Goal: Information Seeking & Learning: Learn about a topic

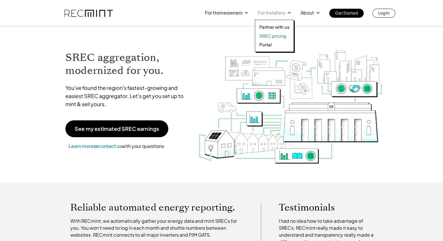
click at [269, 36] on p "SREC pricing" at bounding box center [272, 36] width 27 height 6
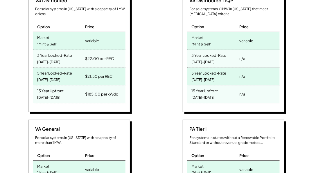
scroll to position [249, 0]
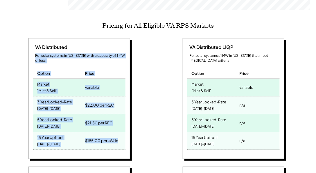
drag, startPoint x: 121, startPoint y: 135, endPoint x: 21, endPoint y: 47, distance: 132.8
click at [21, 47] on div "VA Distributed For solar systems in Virginia with a capacity of 1 MW or less. O…" at bounding box center [80, 99] width 148 height 123
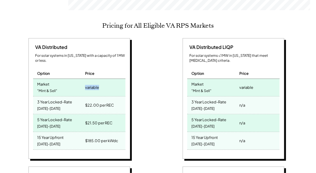
drag, startPoint x: 64, startPoint y: 78, endPoint x: 49, endPoint y: 75, distance: 15.0
click at [49, 79] on div "Market "Mint & Sell" variable" at bounding box center [79, 88] width 92 height 18
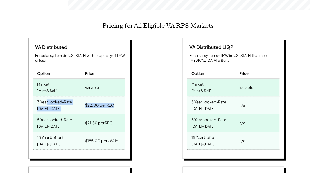
drag, startPoint x: 121, startPoint y: 96, endPoint x: 87, endPoint y: 105, distance: 35.3
click at [46, 96] on div "3 Year Locked-Rate 2025-2027 $22.00 per REC" at bounding box center [79, 105] width 92 height 18
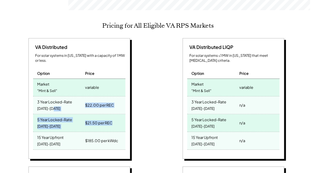
drag, startPoint x: 102, startPoint y: 110, endPoint x: 63, endPoint y: 101, distance: 40.2
click at [63, 101] on div "VA Distributed For solar systems in Virginia with a capacity of 1 MW or less. O…" at bounding box center [79, 98] width 102 height 121
drag, startPoint x: 125, startPoint y: 108, endPoint x: 120, endPoint y: 113, distance: 7.0
click at [124, 114] on div "$21.50 per REC" at bounding box center [105, 122] width 42 height 17
click at [119, 117] on div "$21.50 per REC" at bounding box center [105, 122] width 42 height 17
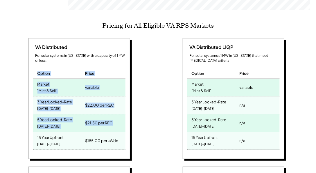
drag, startPoint x: 119, startPoint y: 117, endPoint x: 25, endPoint y: 65, distance: 107.6
click at [25, 65] on div "VA Distributed For solar systems in Virginia with a capacity of 1 MW or less. O…" at bounding box center [80, 99] width 148 height 123
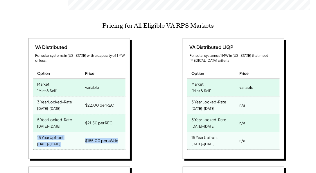
drag, startPoint x: 121, startPoint y: 130, endPoint x: 26, endPoint y: 125, distance: 95.8
click at [26, 125] on div "VA Distributed For solar systems in Virginia with a capacity of 1 MW or less. O…" at bounding box center [80, 99] width 148 height 123
